Goal: Go to known website: Access a specific website the user already knows

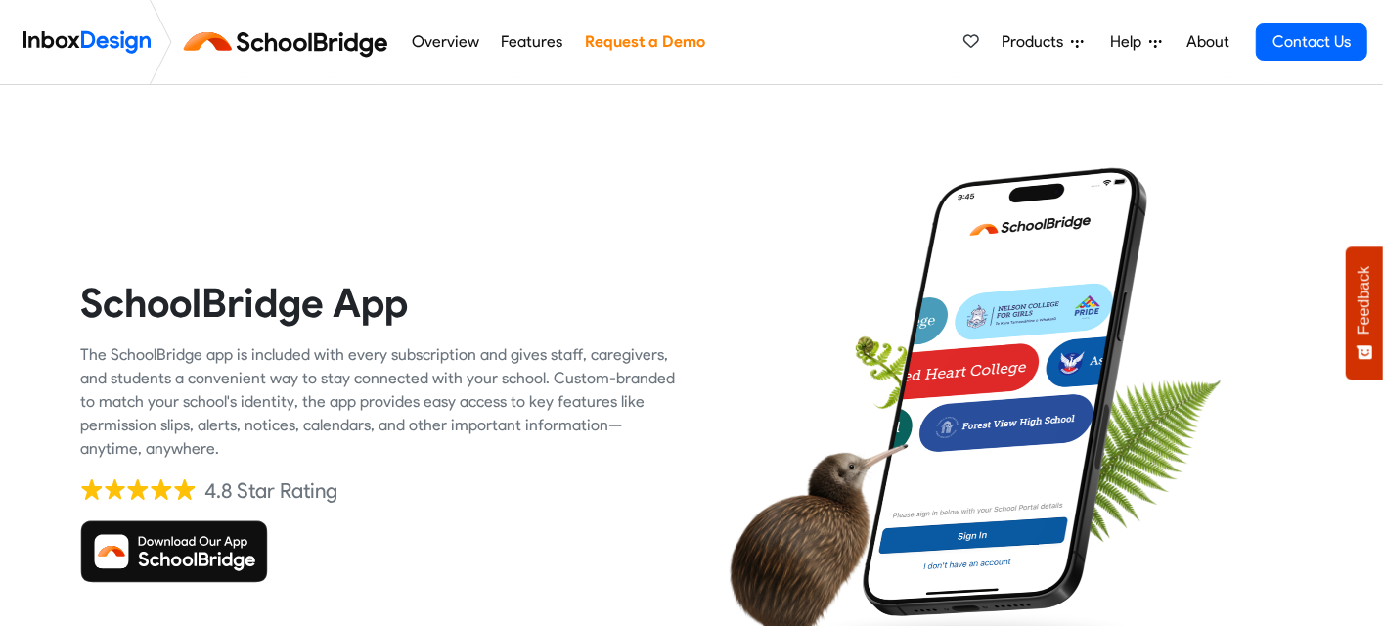
click at [227, 542] on img at bounding box center [174, 551] width 188 height 63
